Goal: Task Accomplishment & Management: Manage account settings

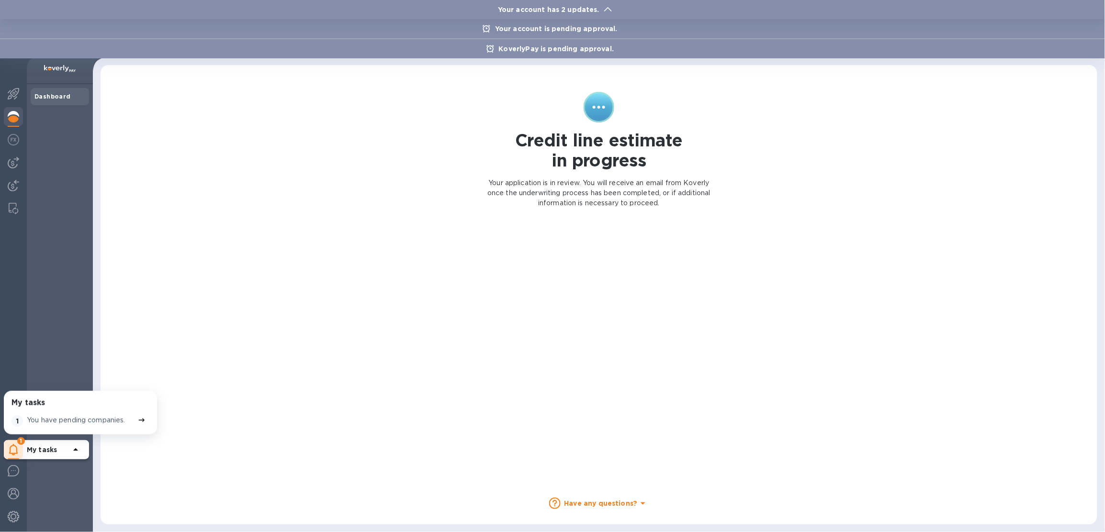
click at [601, 9] on p "Your account has 2 updates." at bounding box center [548, 10] width 111 height 10
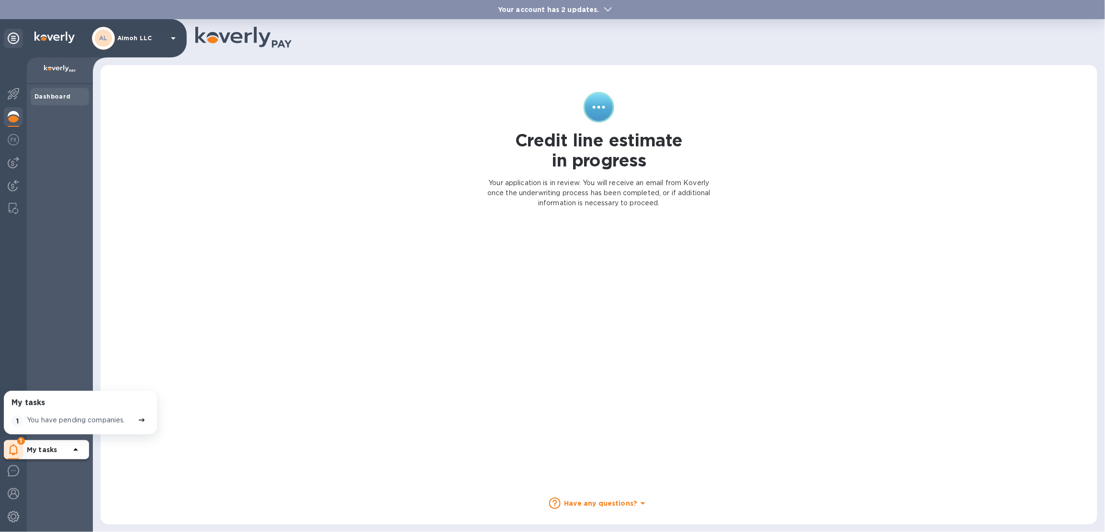
click at [126, 36] on p "Aimoh LLC" at bounding box center [141, 38] width 48 height 7
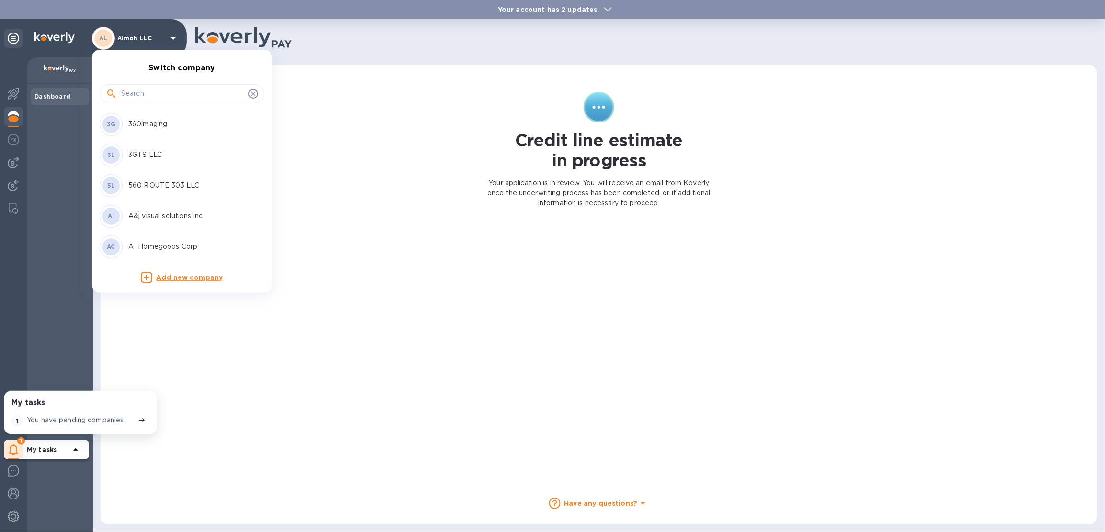
click at [134, 91] on input "text" at bounding box center [183, 94] width 124 height 14
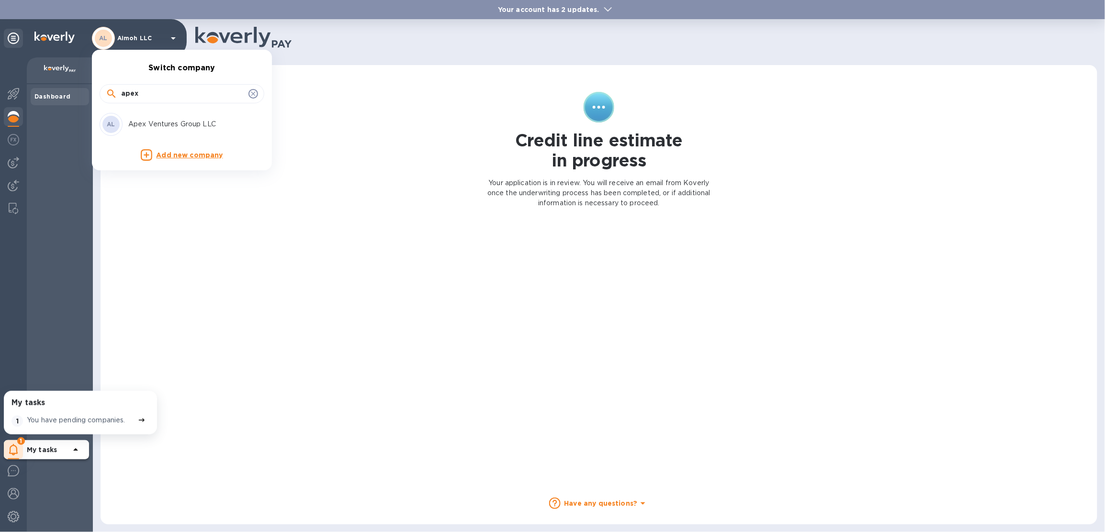
type input "apex"
click at [181, 124] on p "Apex Ventures Group LLC" at bounding box center [188, 124] width 121 height 10
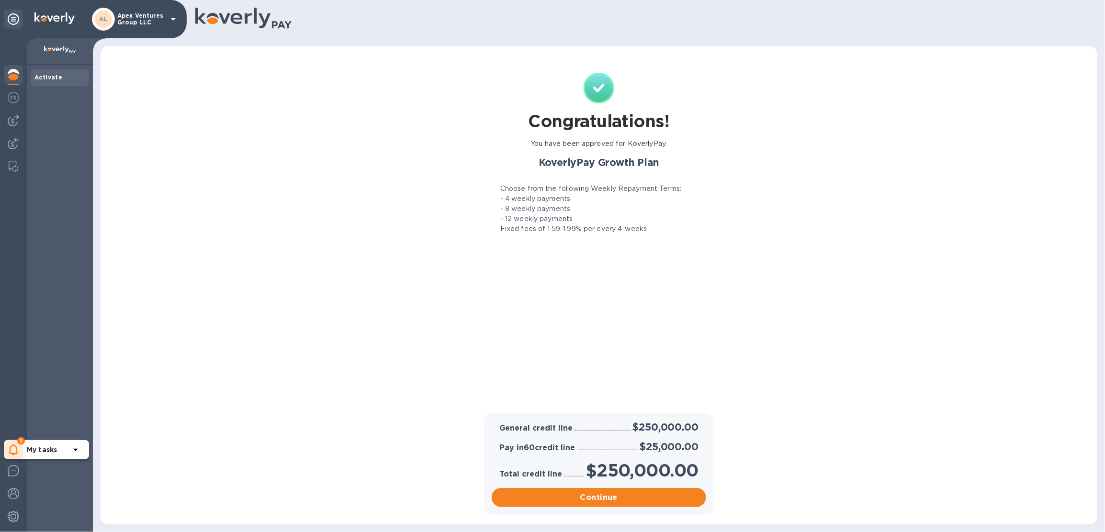
click at [17, 441] on span "1" at bounding box center [21, 442] width 8 height 8
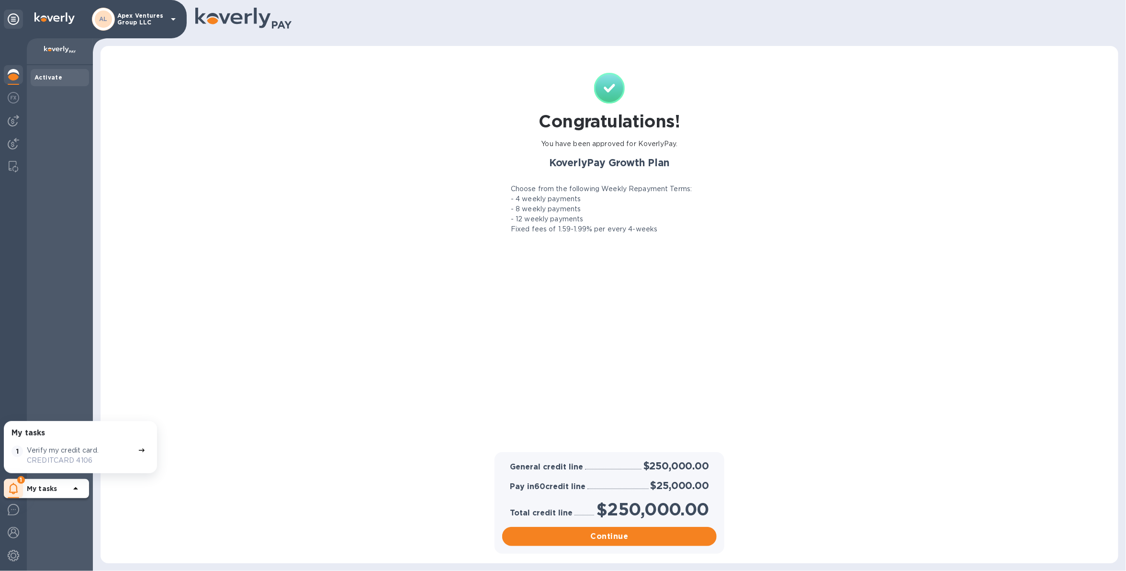
click at [113, 23] on div "AL" at bounding box center [103, 19] width 23 height 23
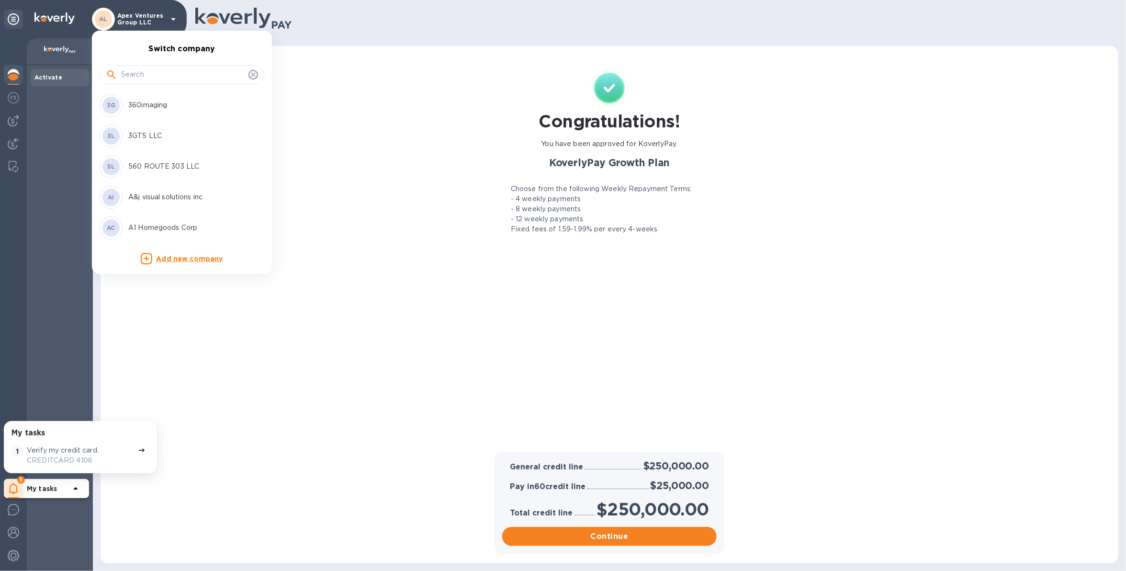
click at [131, 74] on input "text" at bounding box center [183, 75] width 124 height 14
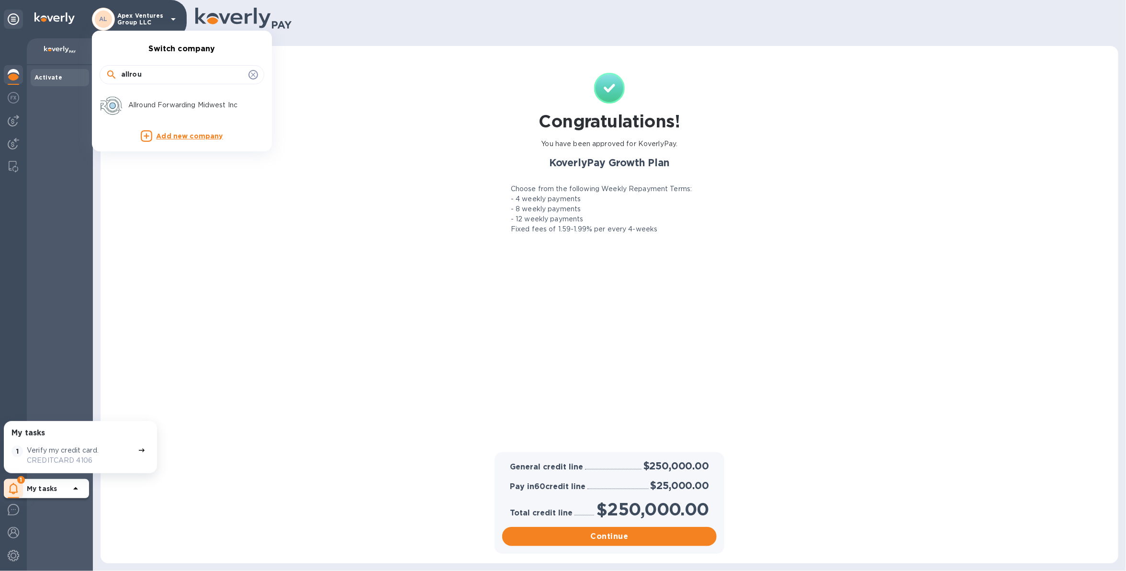
type input "allrou"
click at [138, 106] on p "Allround Forwarding Midwest Inc" at bounding box center [188, 105] width 121 height 10
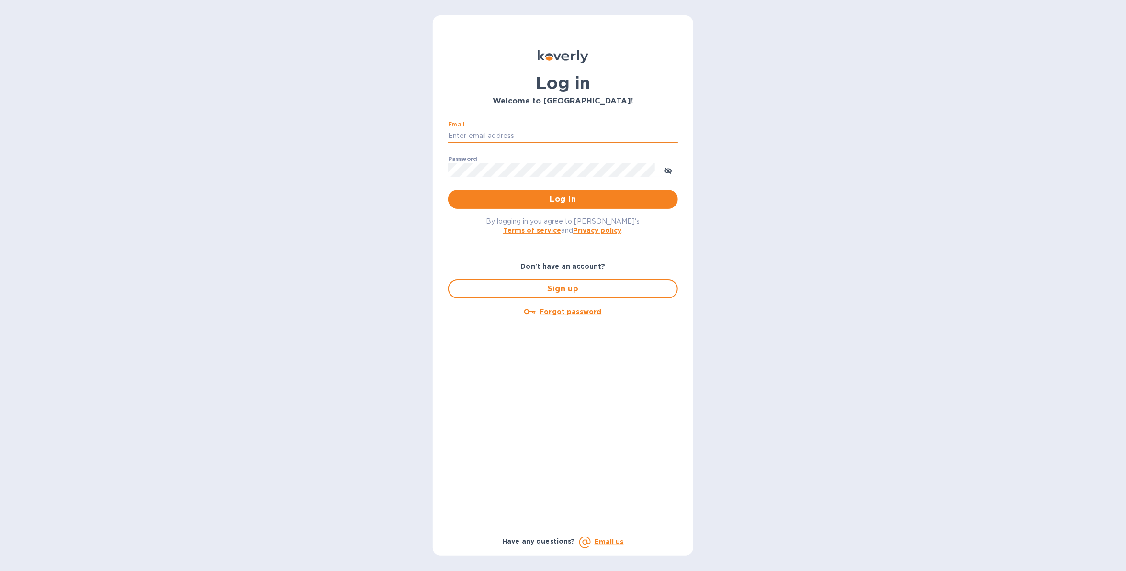
click at [510, 133] on input "Email" at bounding box center [563, 136] width 230 height 14
type input "sballen@koverly.com"
click at [560, 199] on span "Log in" at bounding box center [563, 198] width 215 height 11
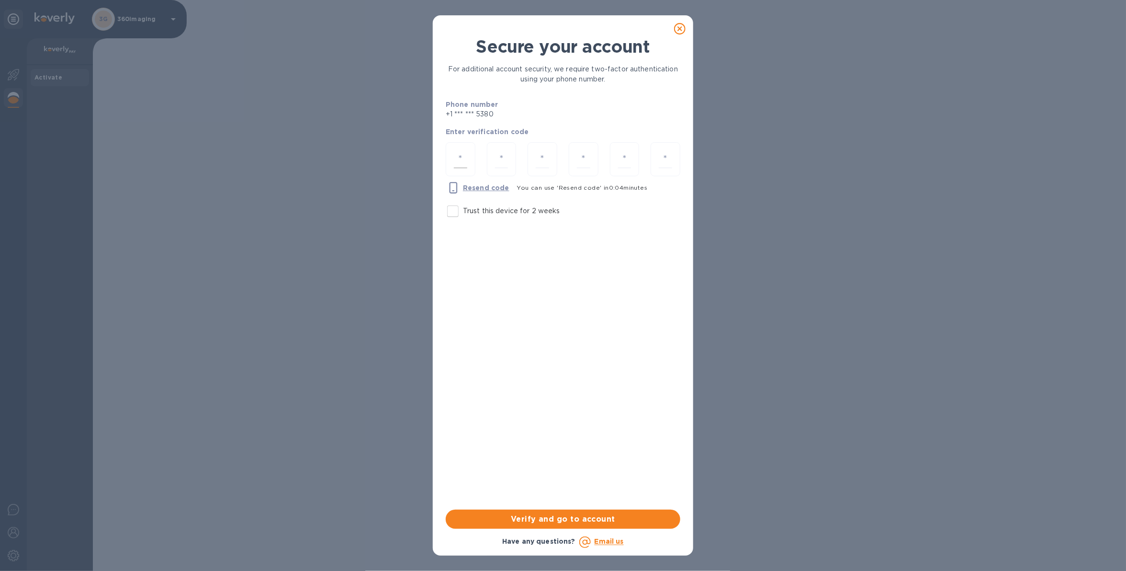
click at [467, 169] on div at bounding box center [461, 159] width 30 height 34
type input "1"
type input "3"
type input "9"
type input "3"
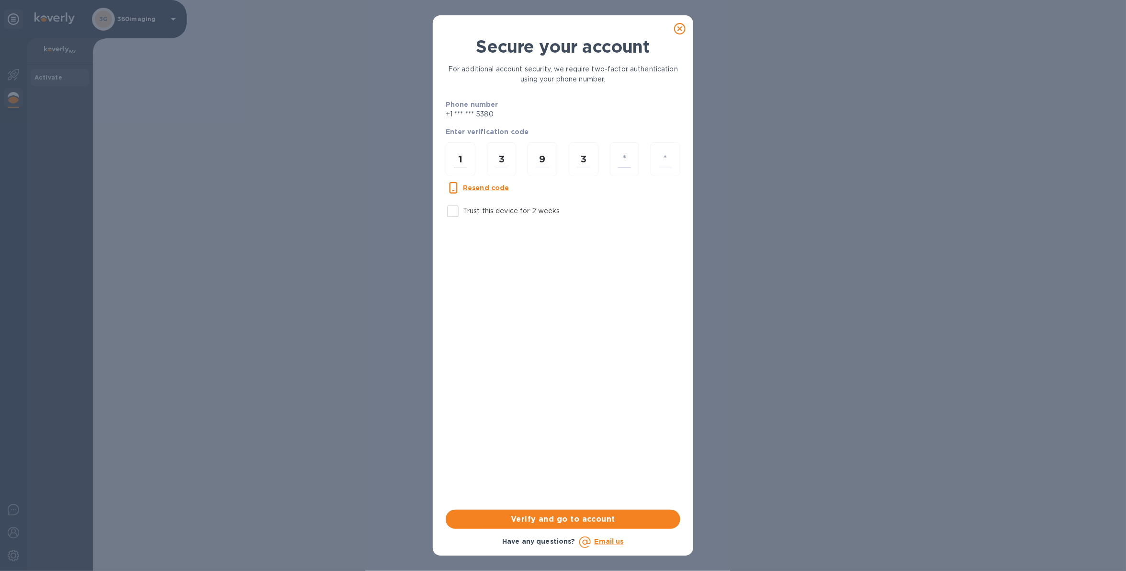
type input "6"
type input "1"
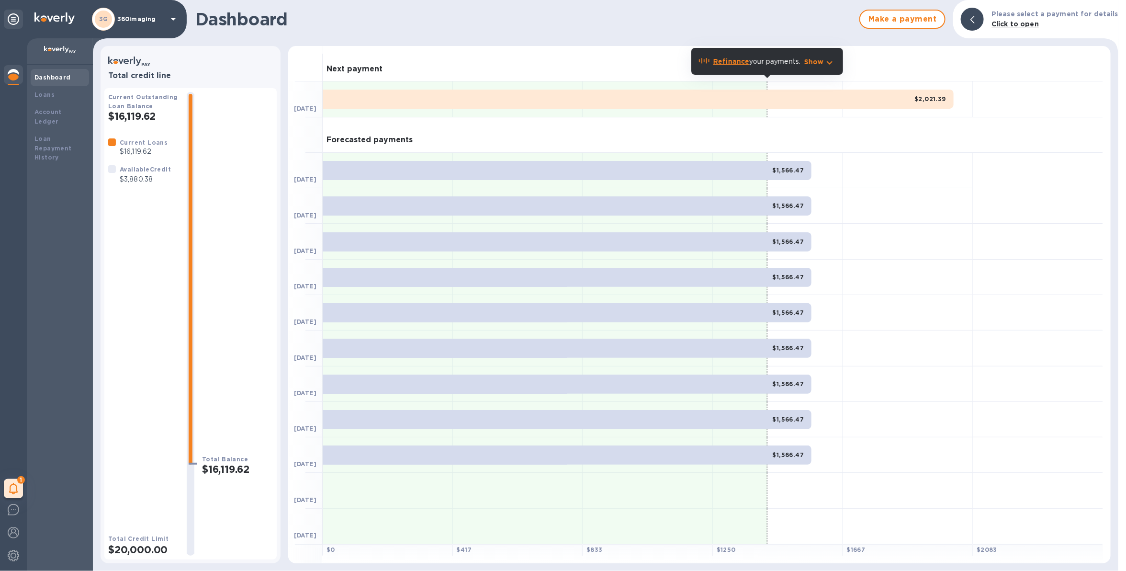
click at [148, 20] on p "360imaging" at bounding box center [141, 19] width 48 height 7
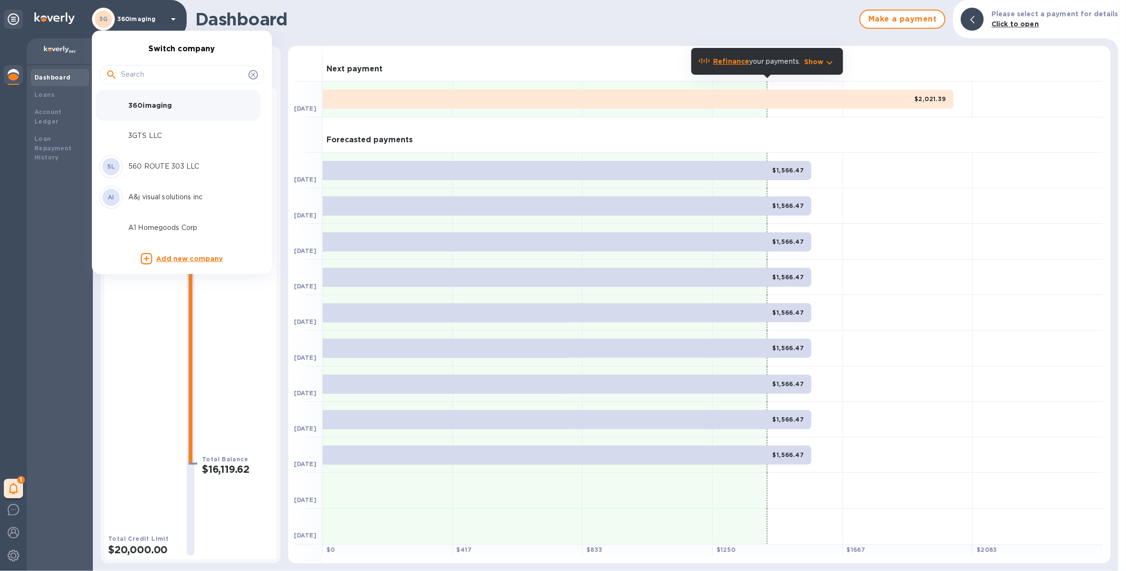
click at [167, 73] on input "text" at bounding box center [183, 75] width 124 height 14
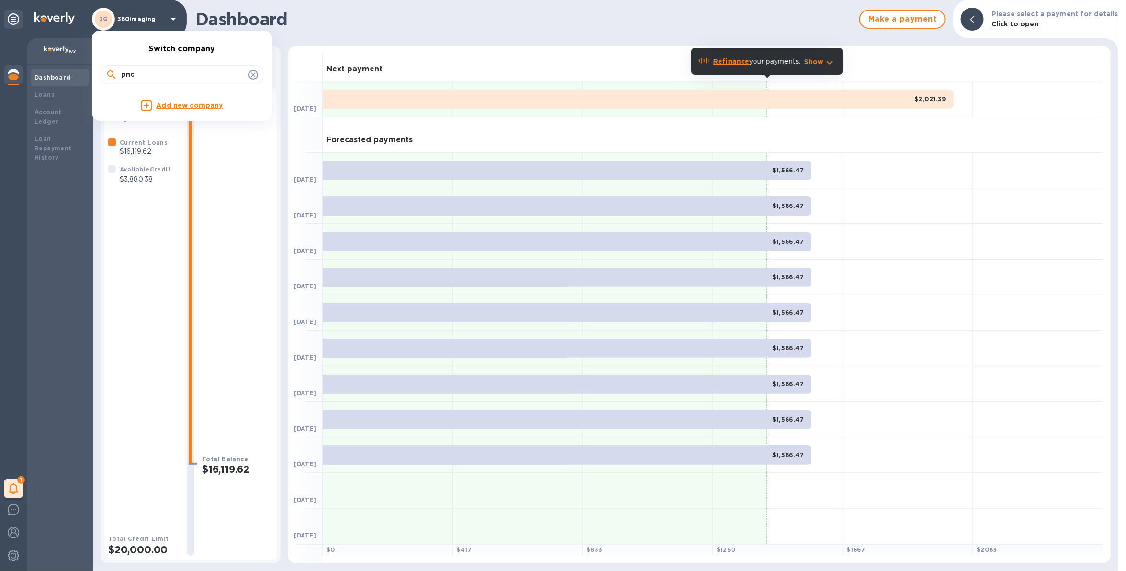
type input "pnc"
click at [14, 492] on div at bounding box center [563, 285] width 1126 height 571
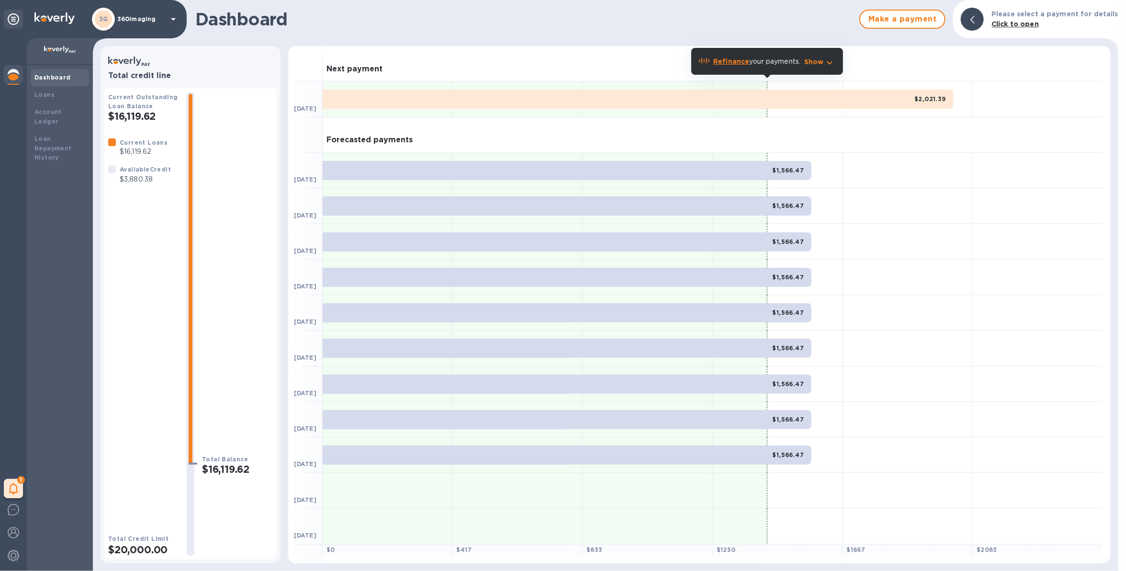
click at [14, 486] on icon at bounding box center [13, 488] width 9 height 11
click at [60, 458] on p "You have pending companies." at bounding box center [76, 459] width 99 height 10
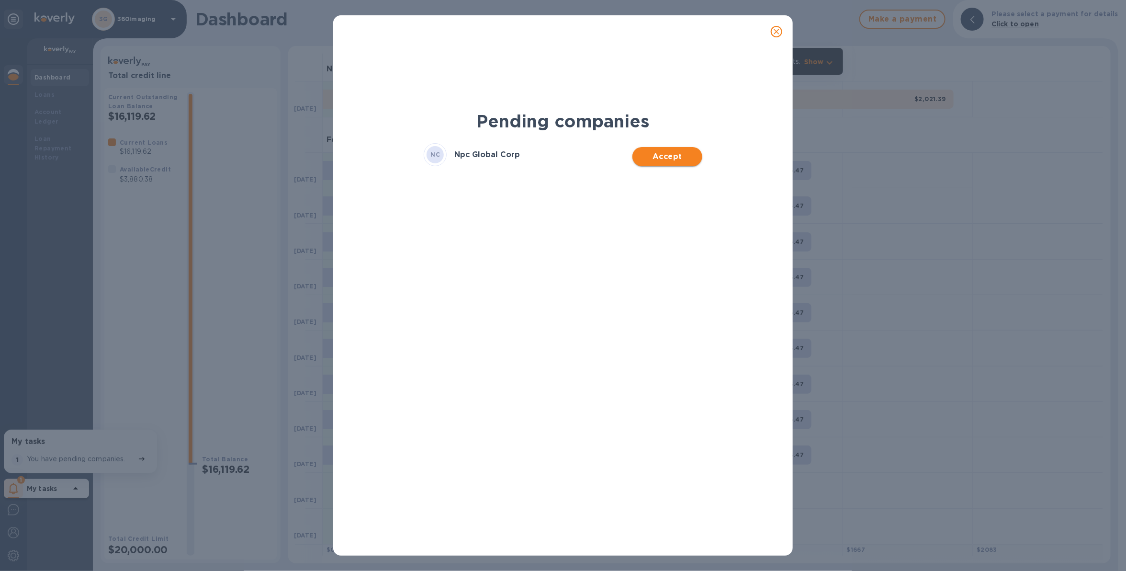
click at [680, 158] on span "Accept" at bounding box center [667, 156] width 54 height 11
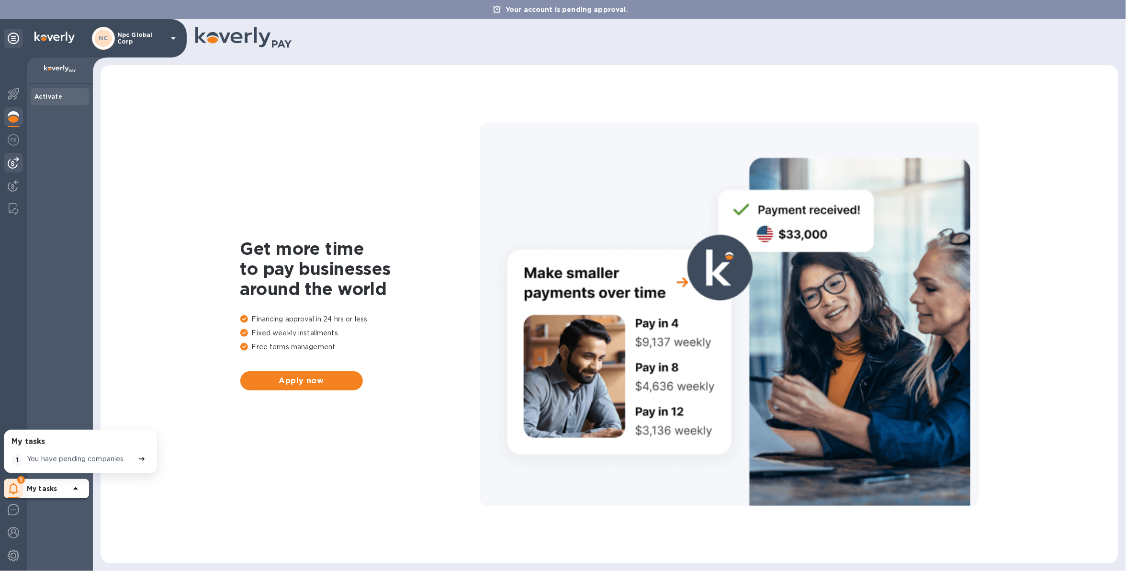
click at [11, 170] on div at bounding box center [13, 162] width 19 height 19
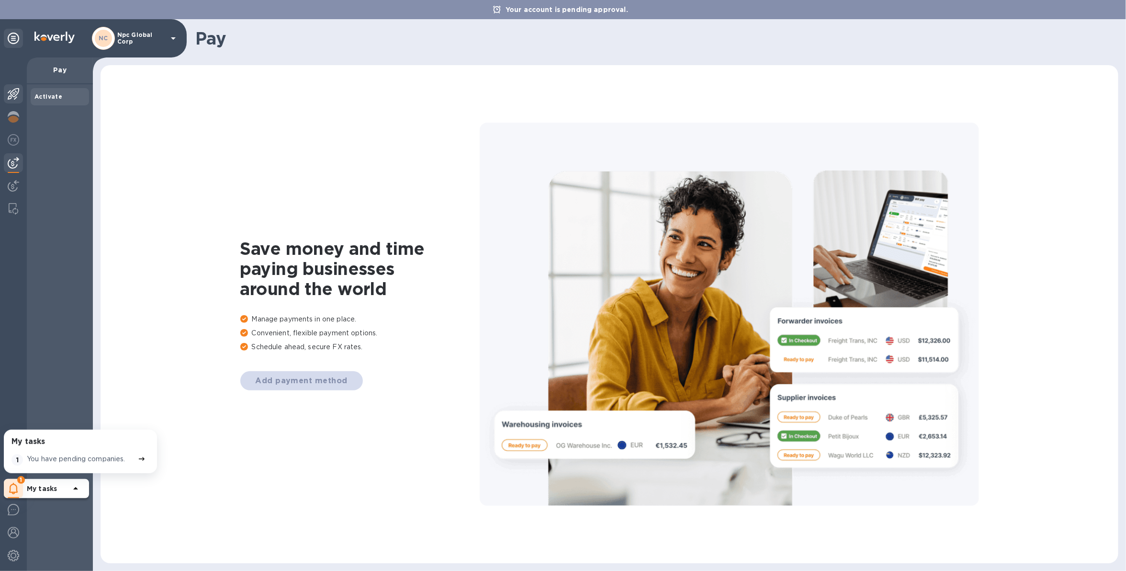
click at [15, 100] on div at bounding box center [13, 94] width 19 height 21
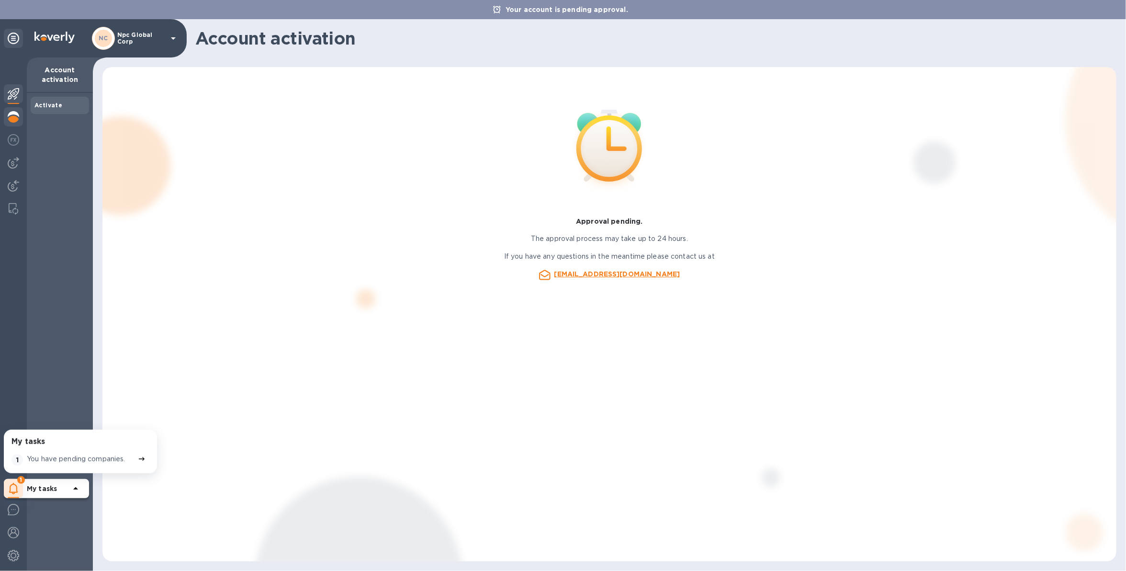
drag, startPoint x: 23, startPoint y: 114, endPoint x: 21, endPoint y: 119, distance: 5.6
click at [23, 115] on div "My tasks 1 You have pending companies. 1 My tasks" at bounding box center [13, 313] width 27 height 513
click at [18, 121] on img at bounding box center [13, 116] width 11 height 11
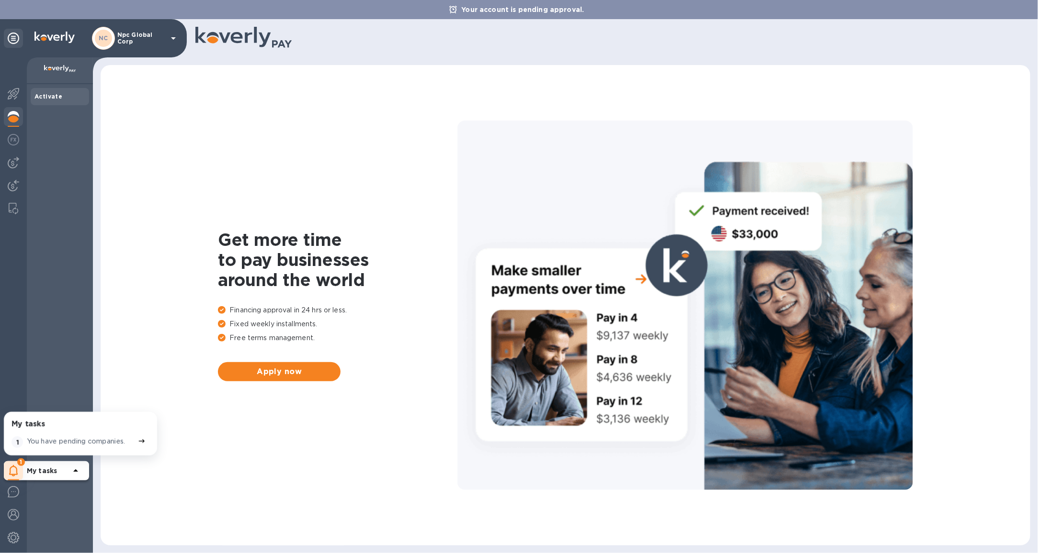
click at [12, 120] on img at bounding box center [13, 116] width 11 height 11
click at [290, 374] on span "Apply now" at bounding box center [279, 371] width 107 height 11
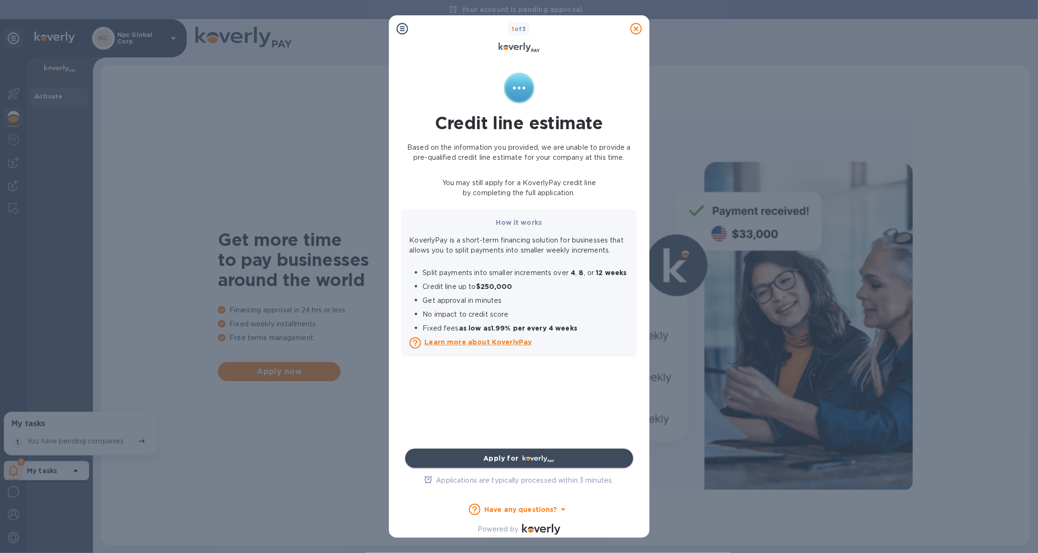
click at [490, 457] on b "Apply for" at bounding box center [500, 459] width 35 height 8
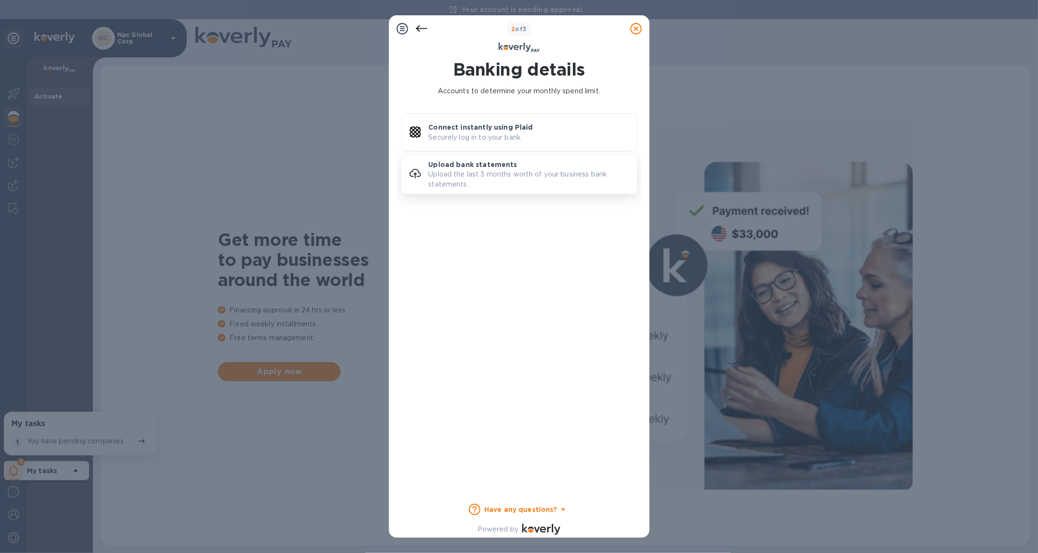
click at [510, 168] on p "Upload bank statements" at bounding box center [473, 165] width 89 height 10
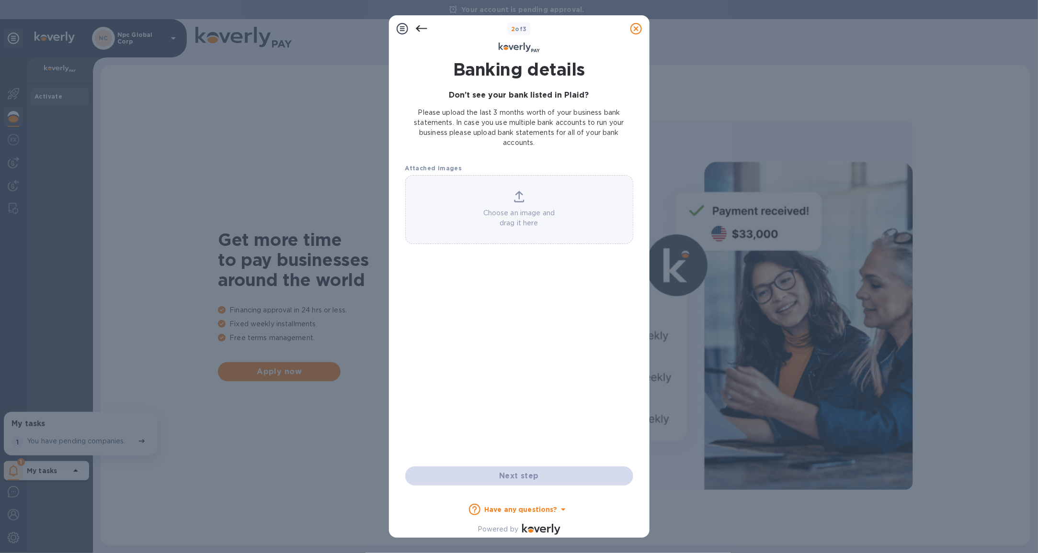
click at [418, 31] on icon at bounding box center [420, 28] width 11 height 7
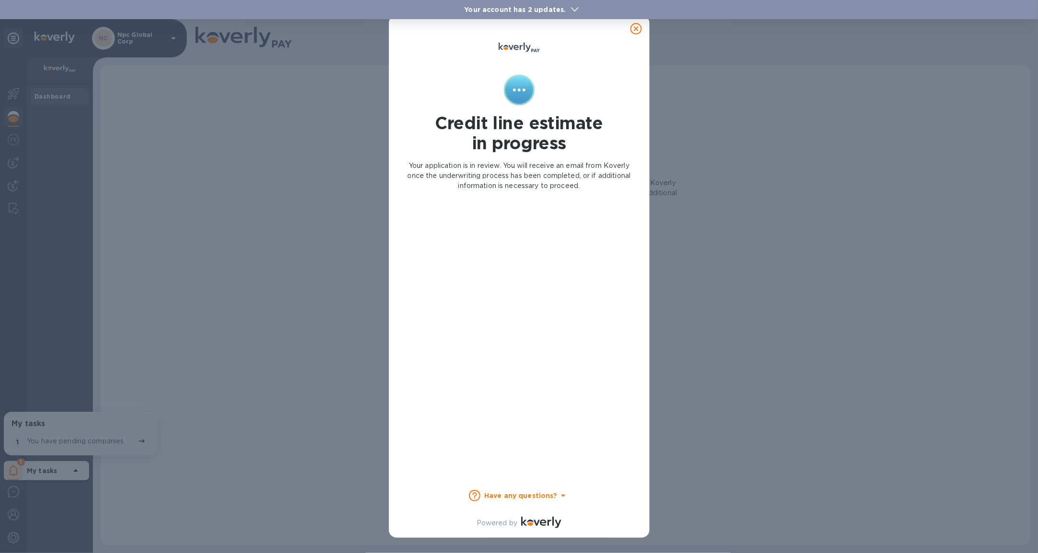
click at [204, 341] on div "Credit line estimate in progress Your application is in review. You will receiv…" at bounding box center [519, 276] width 1038 height 553
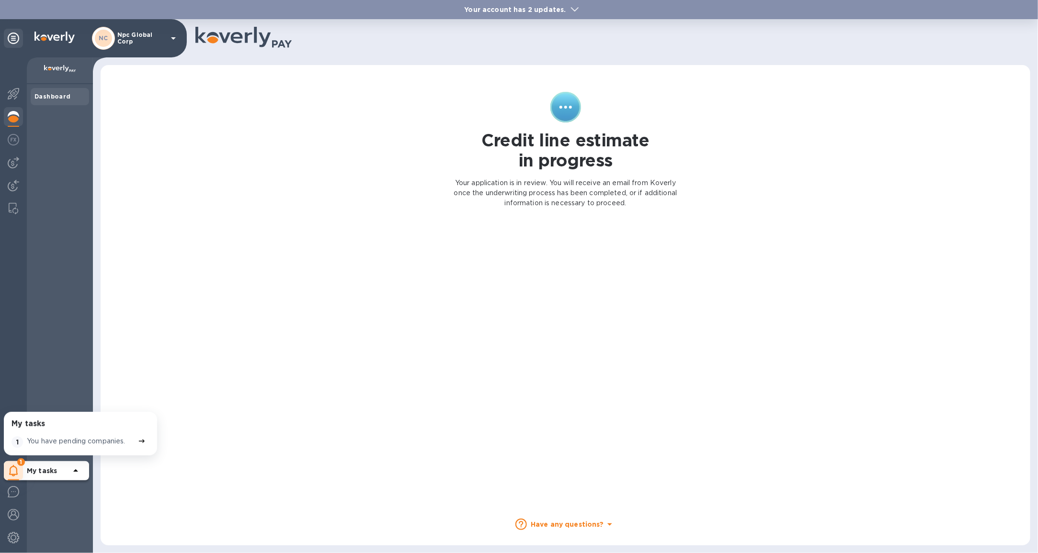
click at [149, 39] on p "Npc Global Corp" at bounding box center [141, 38] width 48 height 13
click at [191, 100] on input "text" at bounding box center [183, 94] width 124 height 14
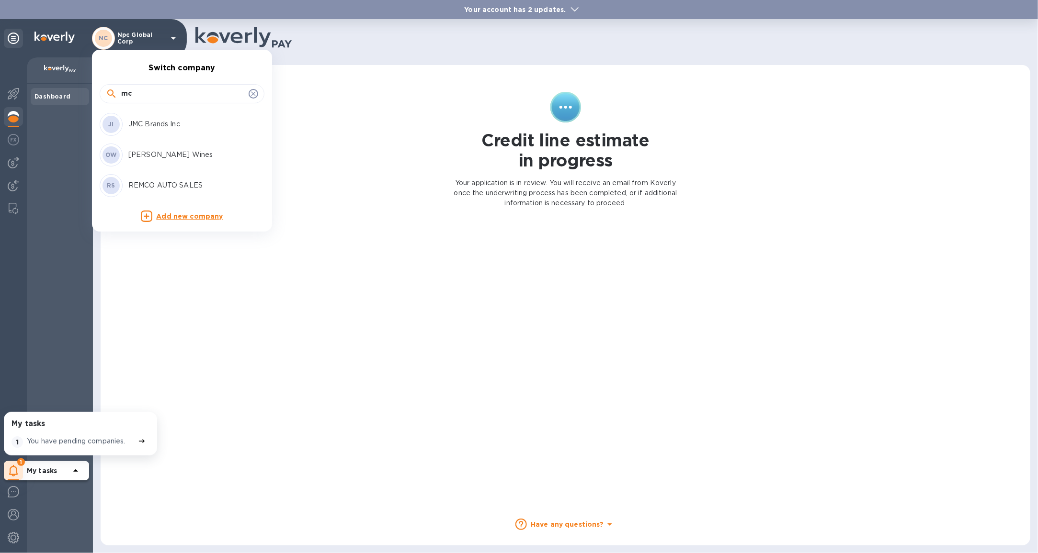
type input "mc"
click at [186, 124] on p "JMC Brands Inc" at bounding box center [188, 124] width 121 height 10
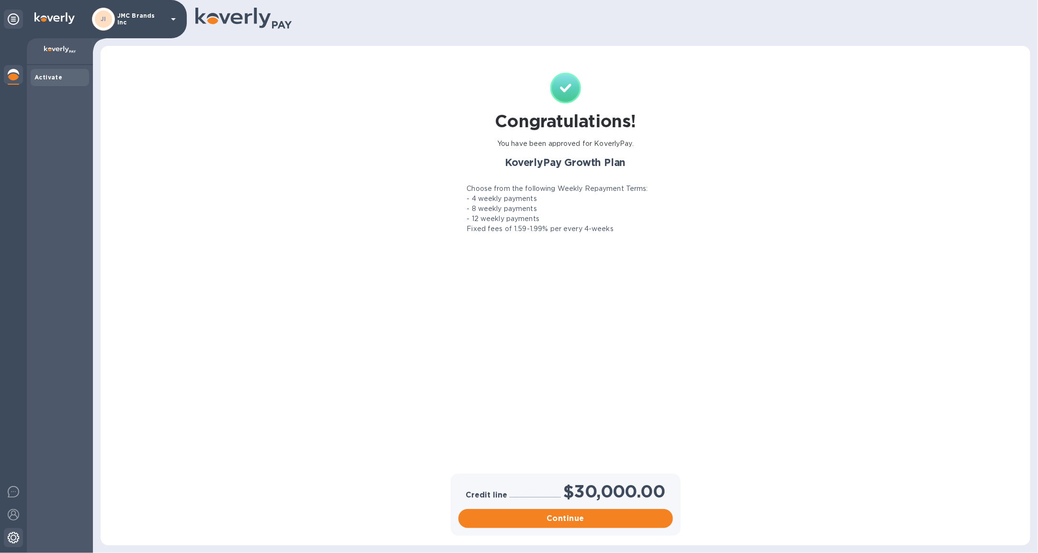
click at [21, 538] on div at bounding box center [13, 539] width 19 height 21
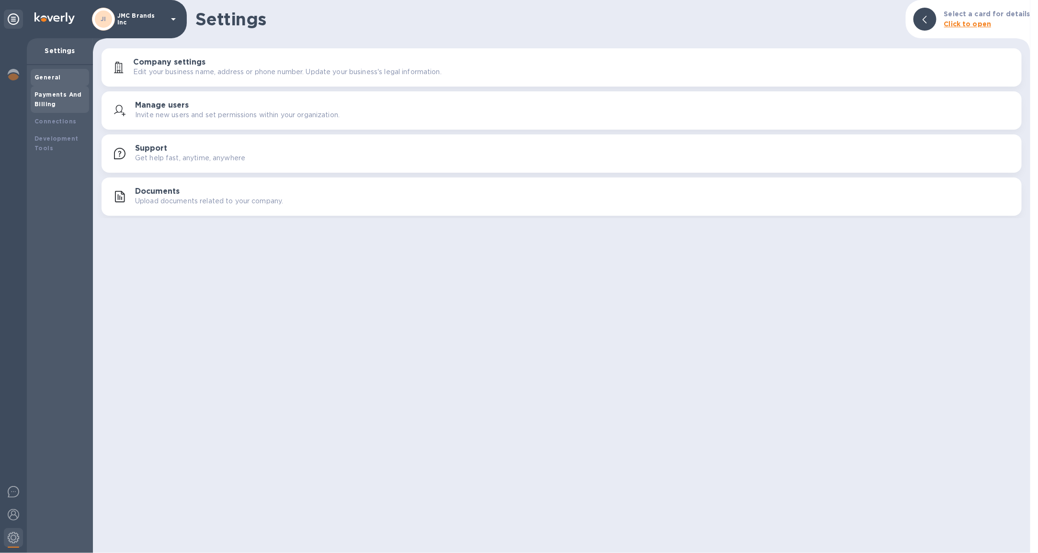
click at [55, 91] on b "Payments And Billing" at bounding box center [57, 99] width 47 height 17
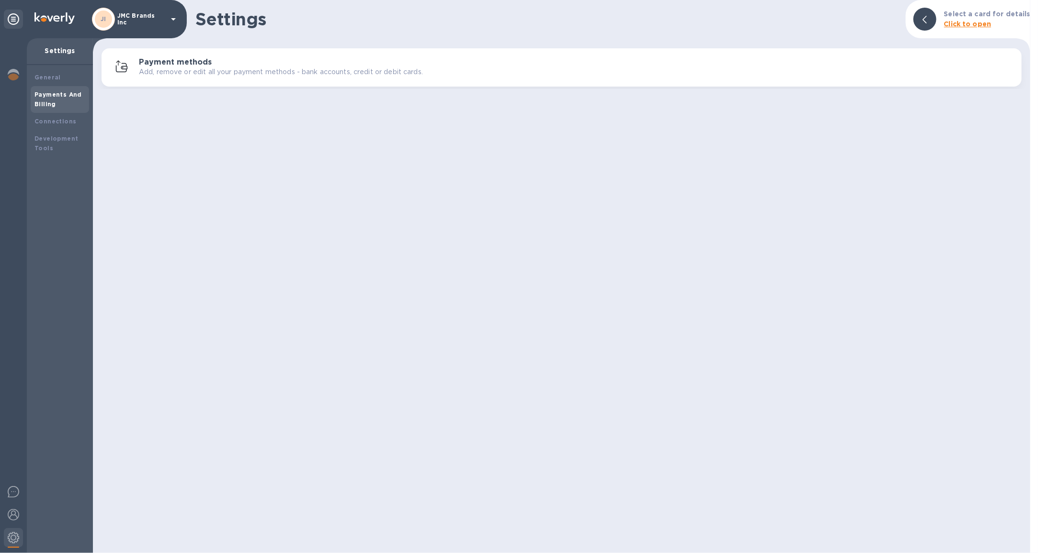
click at [182, 72] on p "Add, remove or edit all your payment methods - bank accounts, credit or debit c…" at bounding box center [281, 72] width 284 height 10
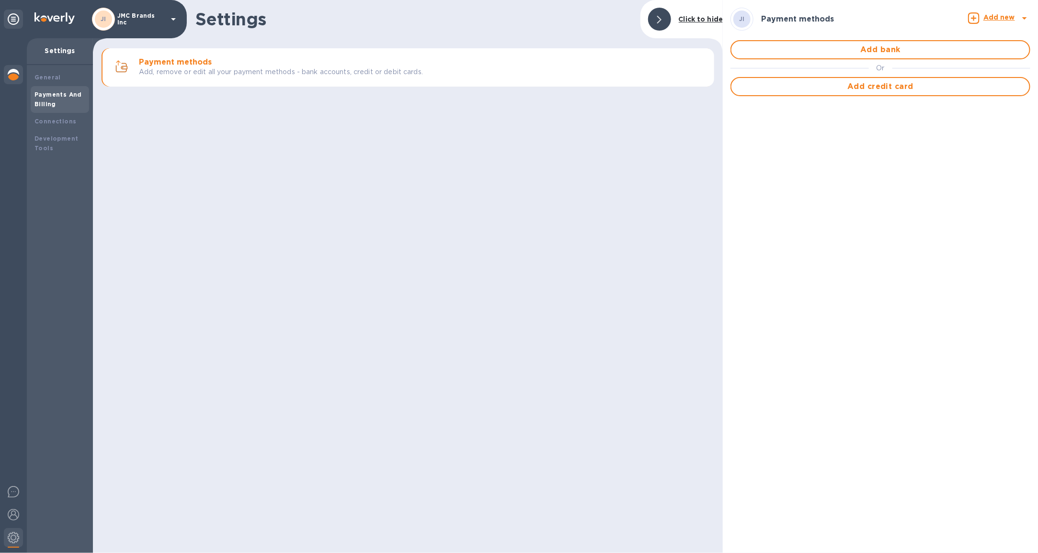
click at [12, 74] on img at bounding box center [13, 74] width 11 height 11
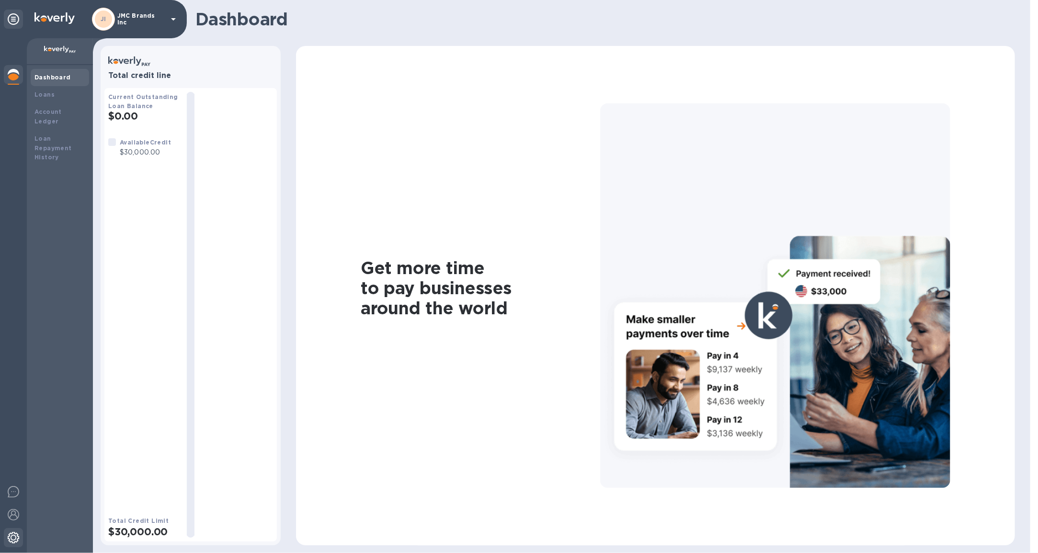
click at [19, 537] on div at bounding box center [13, 539] width 19 height 21
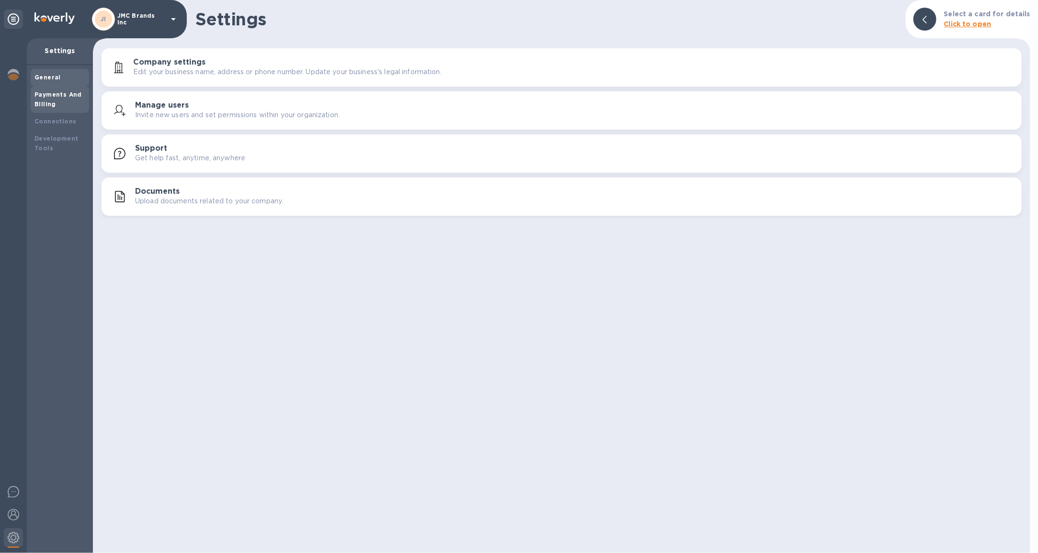
drag, startPoint x: 60, startPoint y: 100, endPoint x: 112, endPoint y: 89, distance: 52.8
click at [60, 100] on div "Payments And Billing" at bounding box center [59, 99] width 51 height 19
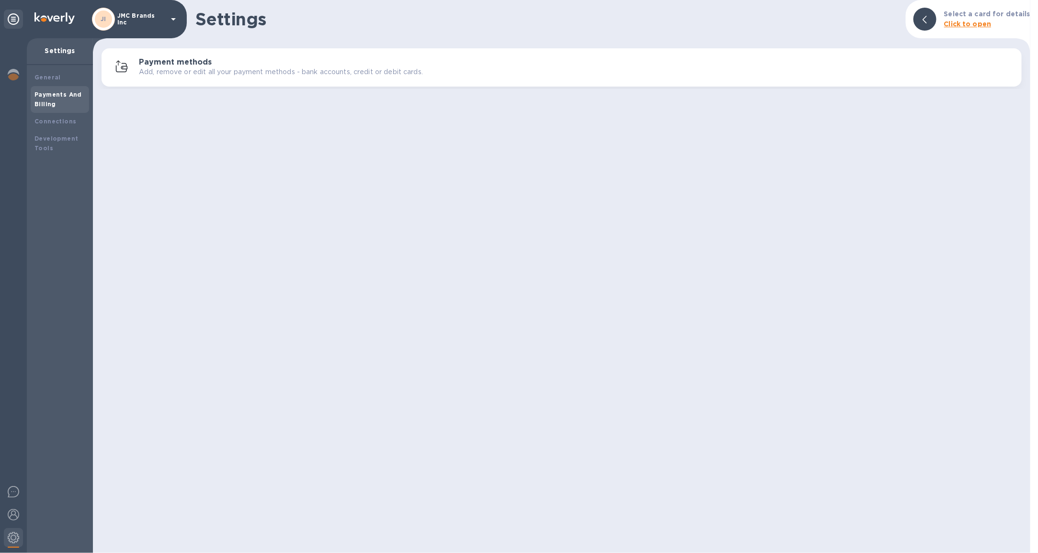
click at [209, 69] on p "Add, remove or edit all your payment methods - bank accounts, credit or debit c…" at bounding box center [281, 72] width 284 height 10
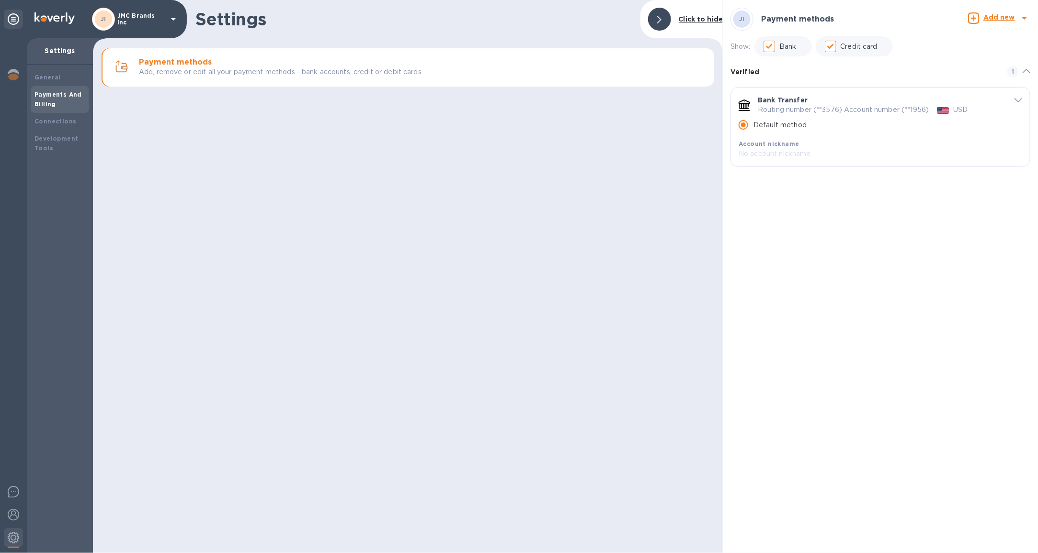
click at [24, 71] on div at bounding box center [13, 295] width 27 height 515
click at [19, 76] on img at bounding box center [13, 74] width 11 height 11
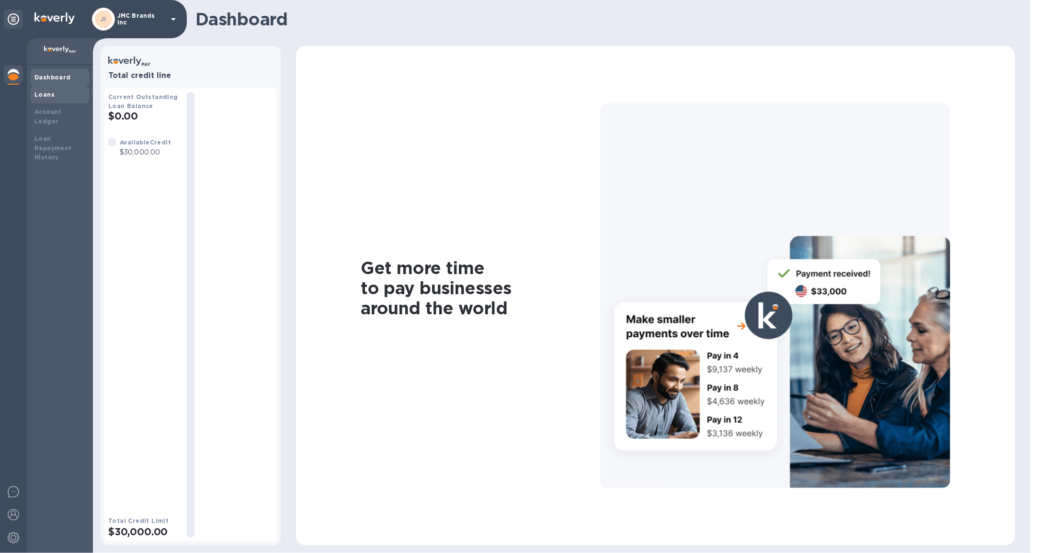
click at [45, 89] on div "Loans" at bounding box center [60, 94] width 58 height 17
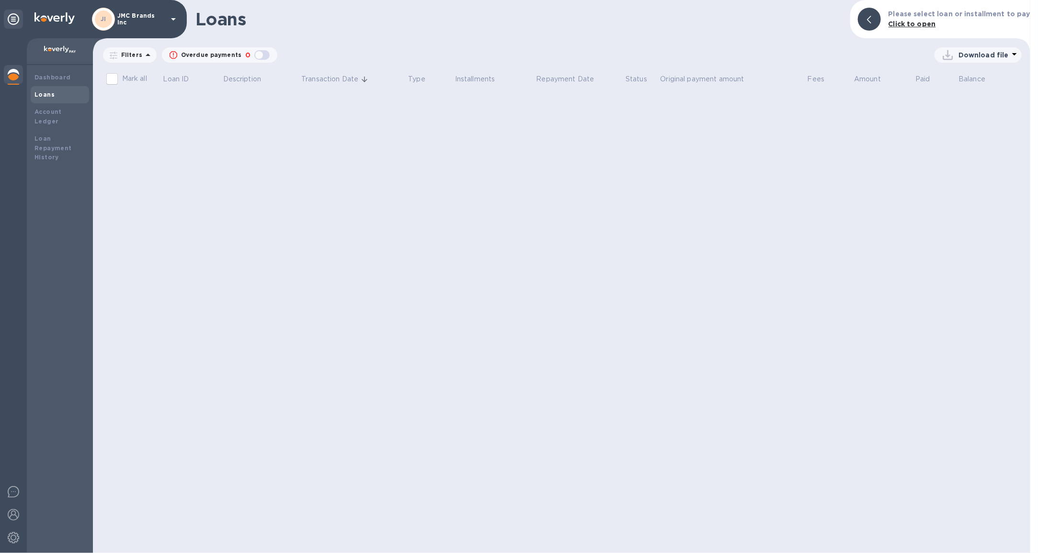
click at [19, 74] on div at bounding box center [13, 75] width 19 height 21
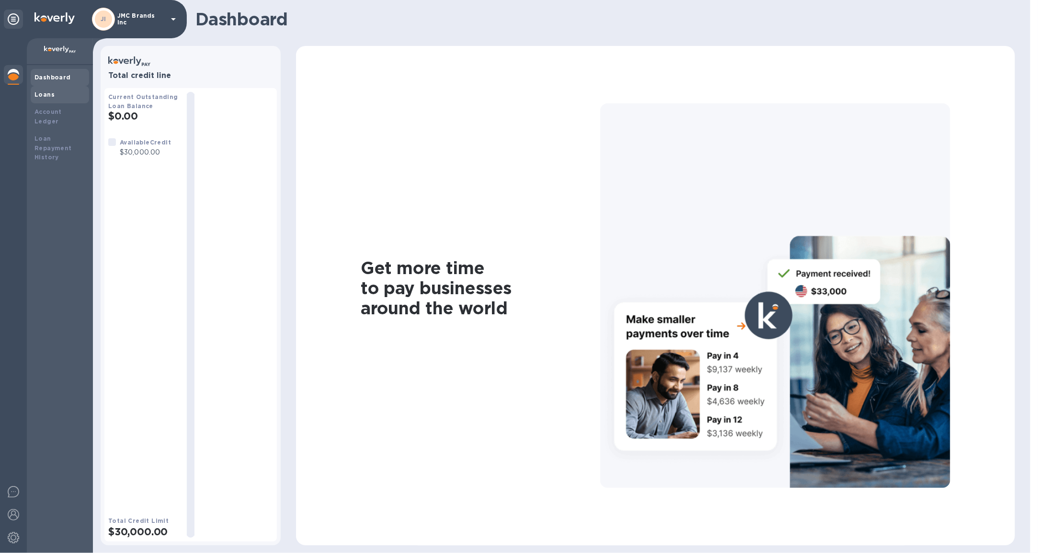
click at [54, 90] on div "Loans" at bounding box center [59, 95] width 51 height 10
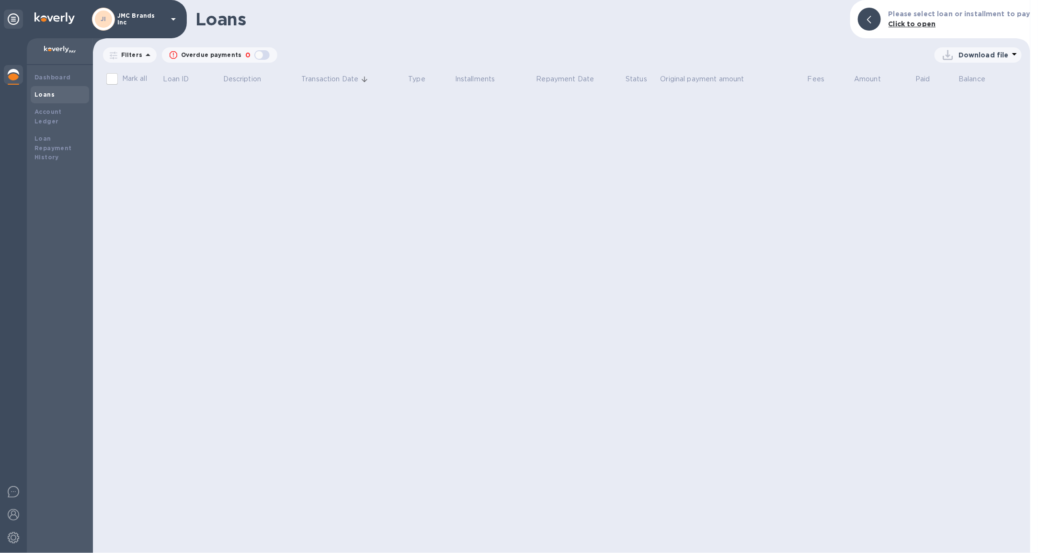
click at [15, 76] on img at bounding box center [13, 74] width 11 height 11
